Goal: Find specific page/section: Find specific page/section

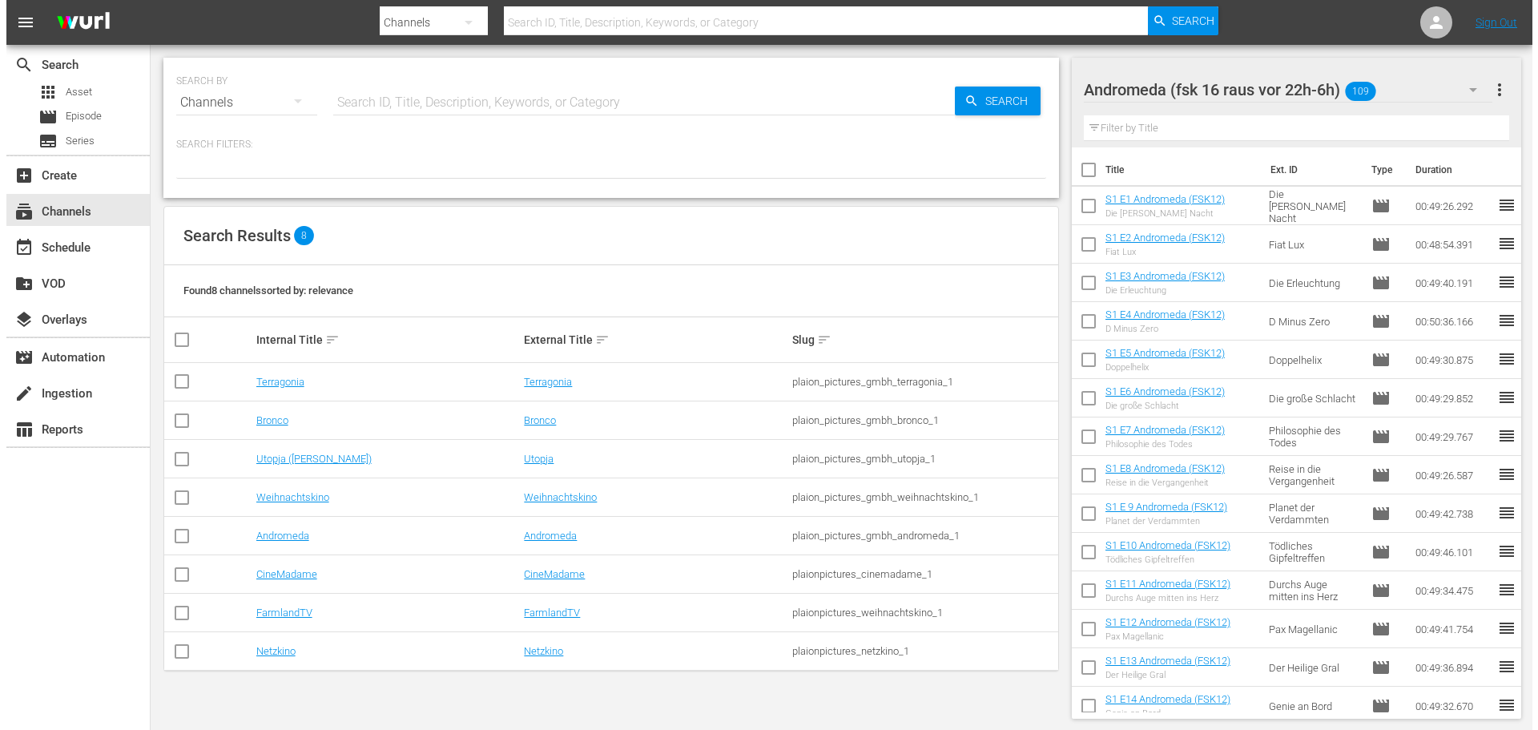
scroll to position [3426, 0]
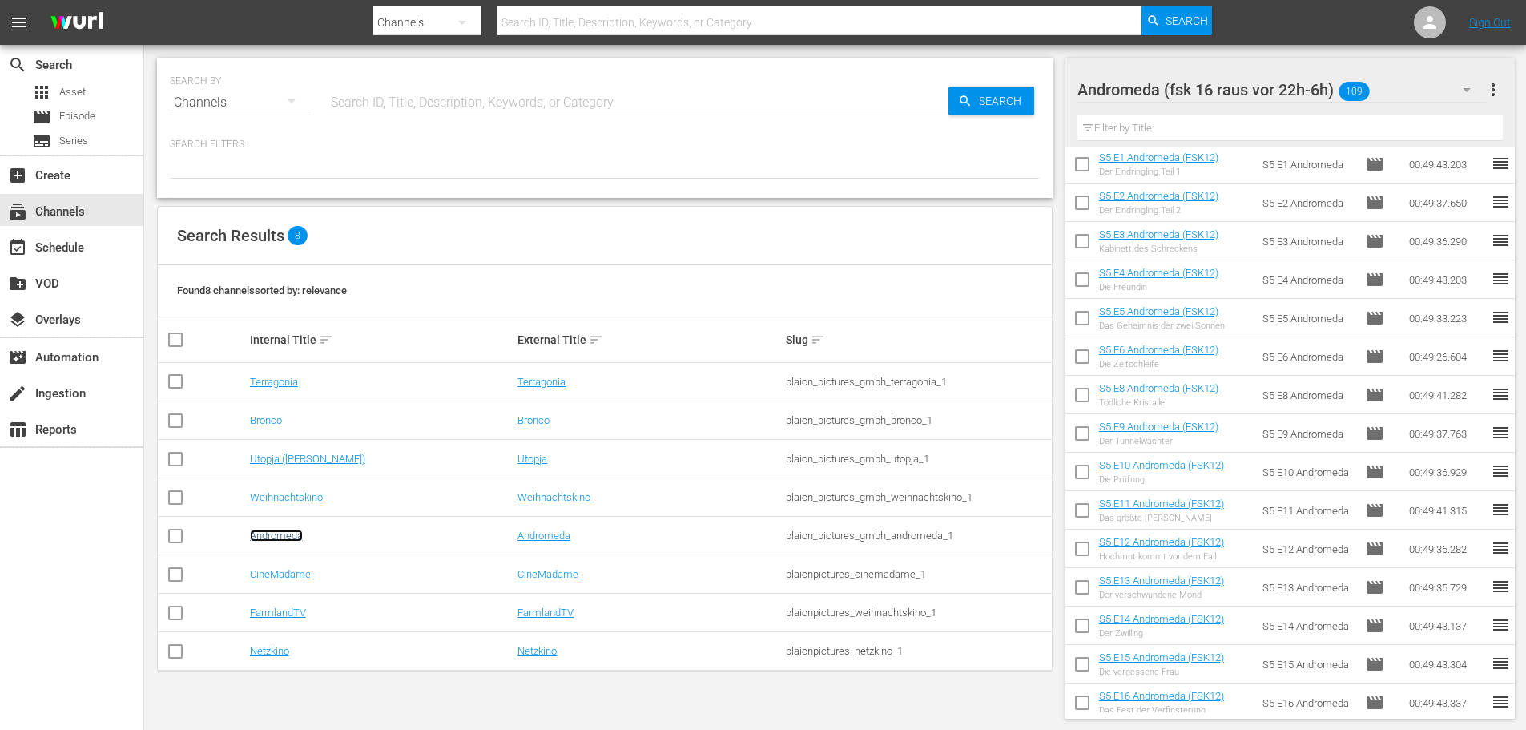
click at [281, 529] on td "Andromeda" at bounding box center [382, 536] width 268 height 38
click at [290, 540] on link "Andromeda" at bounding box center [276, 536] width 53 height 12
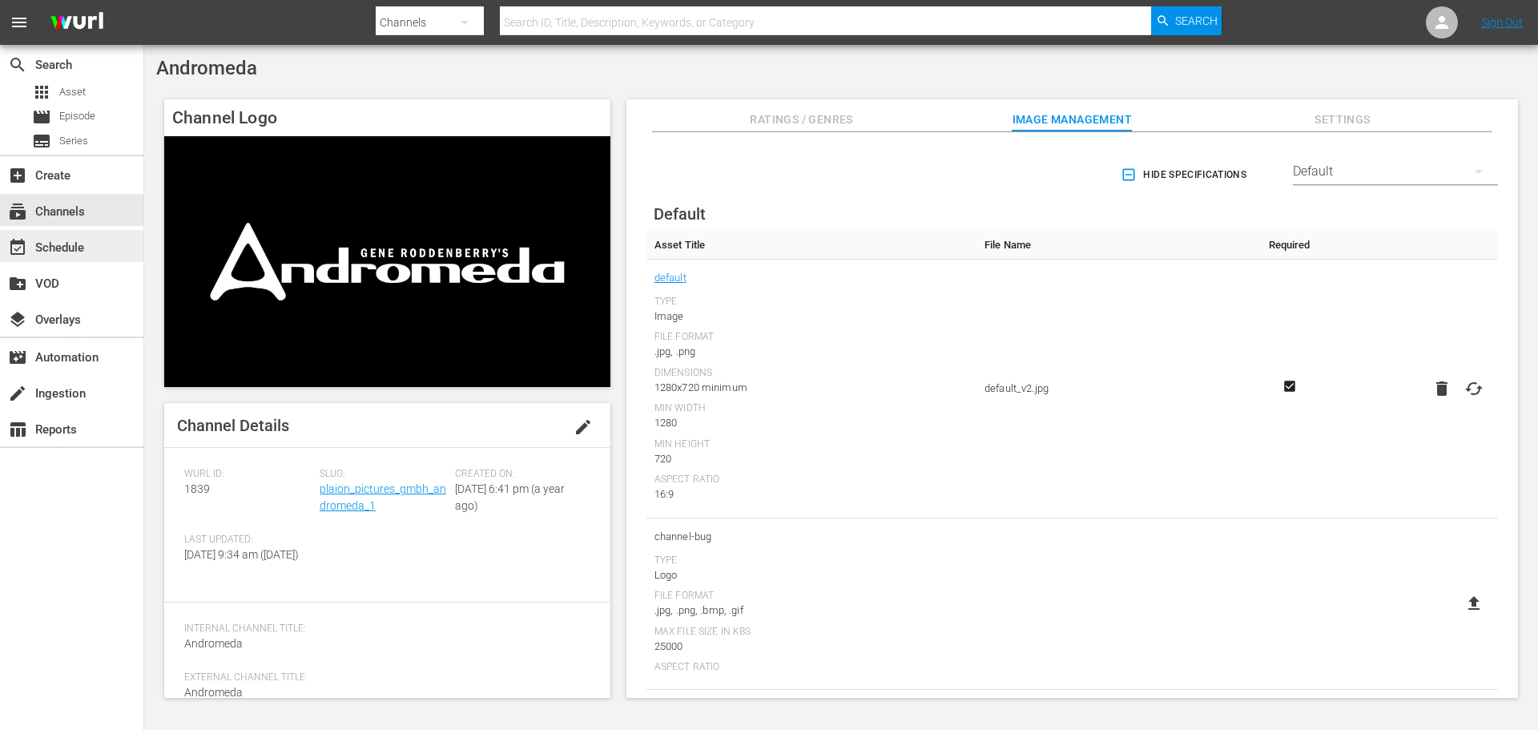
click at [50, 247] on div "event_available Schedule" at bounding box center [45, 245] width 90 height 14
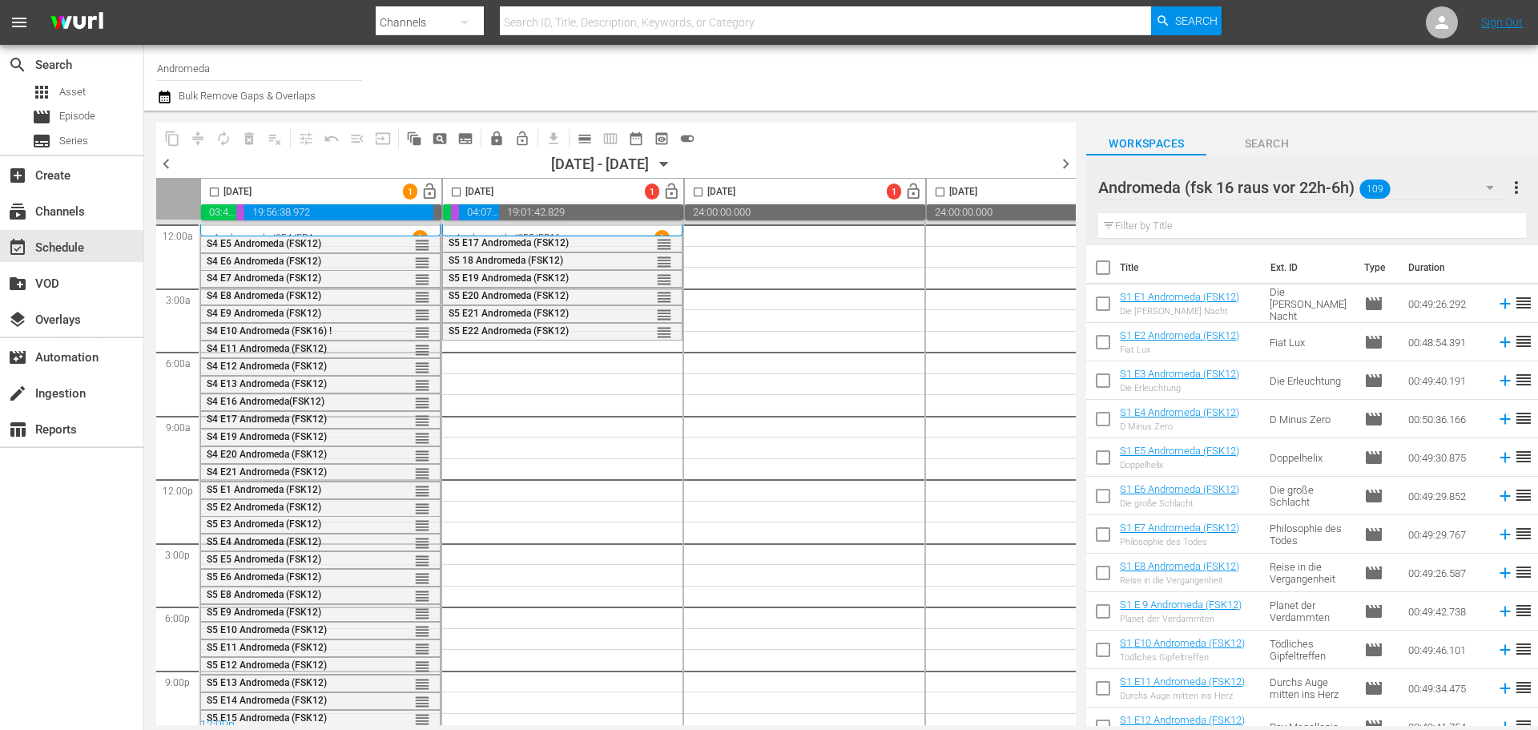
click at [872, 71] on div "Channel Title Andromeda Bulk Remove Gaps & Overlaps" at bounding box center [530, 78] width 747 height 58
